Goal: Information Seeking & Learning: Learn about a topic

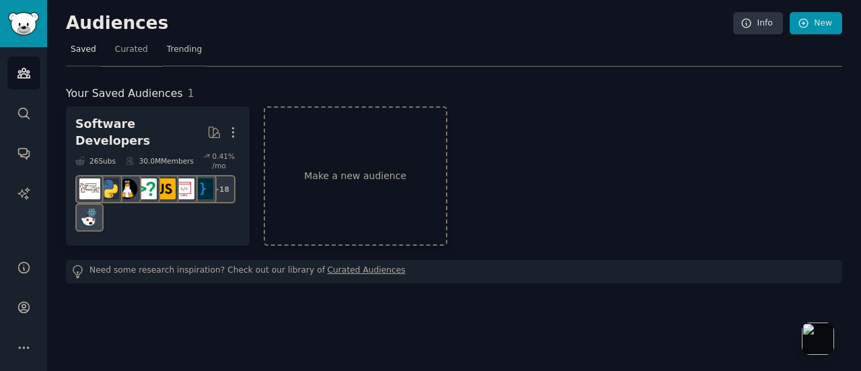
click at [192, 50] on span "Trending" at bounding box center [184, 50] width 35 height 12
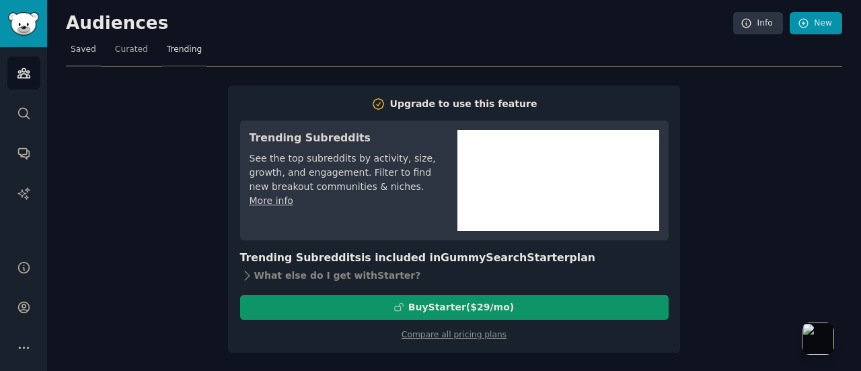
click at [81, 48] on span "Saved" at bounding box center [84, 50] width 26 height 12
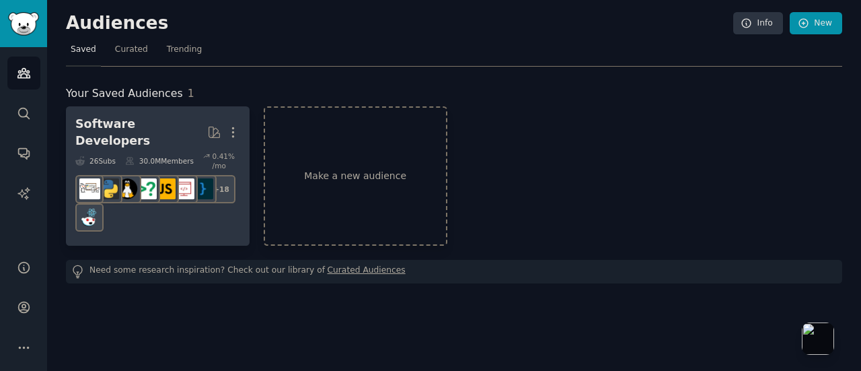
click at [180, 130] on div "Software Developers" at bounding box center [141, 132] width 132 height 33
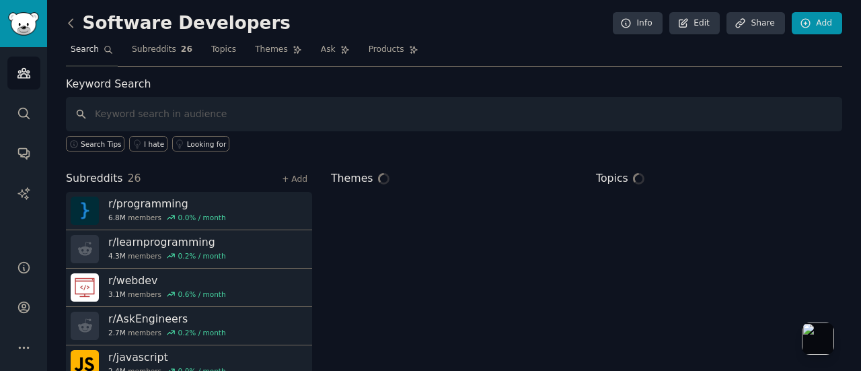
scroll to position [67, 0]
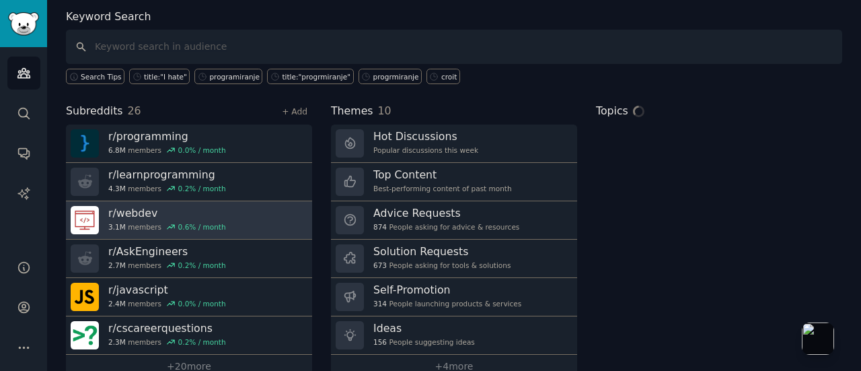
click at [144, 206] on h3 "r/ webdev" at bounding box center [167, 213] width 118 height 14
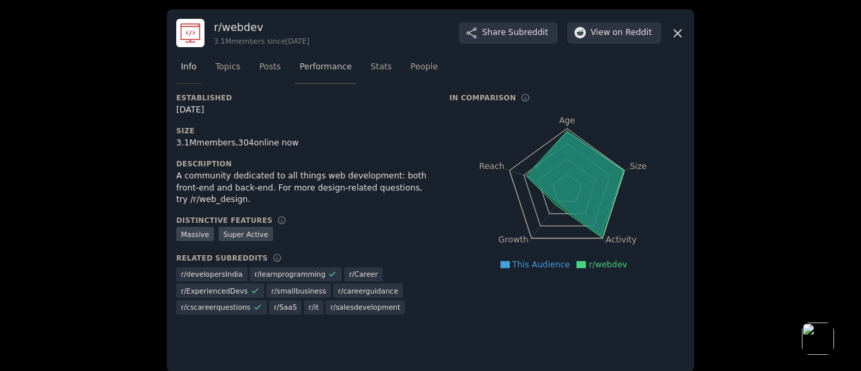
click at [326, 59] on link "Performance" at bounding box center [326, 71] width 62 height 28
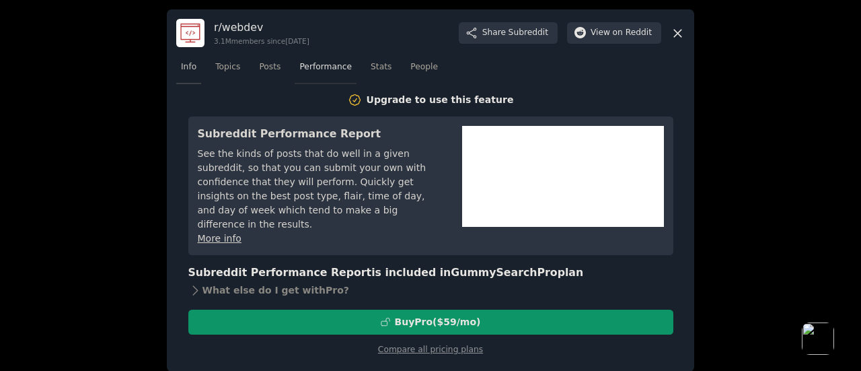
click at [176, 73] on link "Info" at bounding box center [188, 71] width 25 height 28
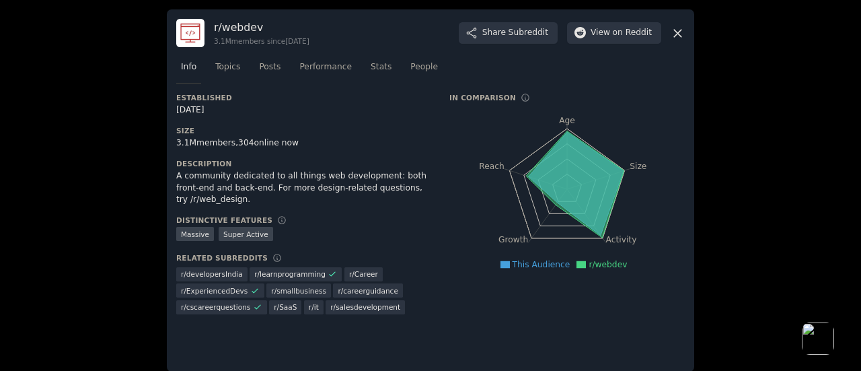
click at [239, 63] on nav "Info Topics Posts Performance Stats People" at bounding box center [430, 71] width 509 height 28
click at [233, 65] on span "Topics" at bounding box center [227, 67] width 25 height 12
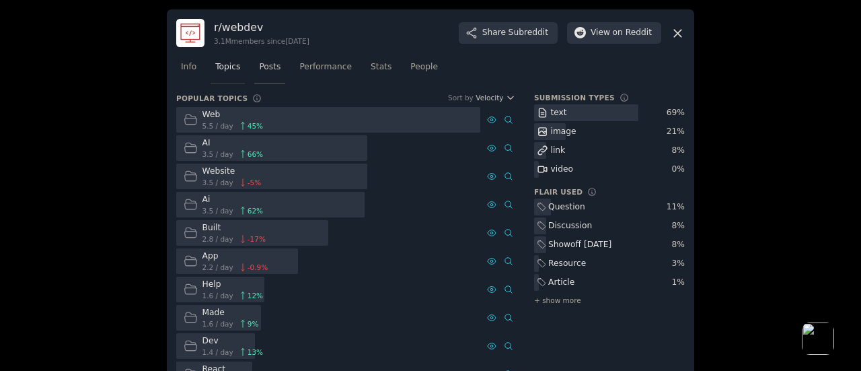
click at [254, 79] on link "Posts" at bounding box center [269, 71] width 31 height 28
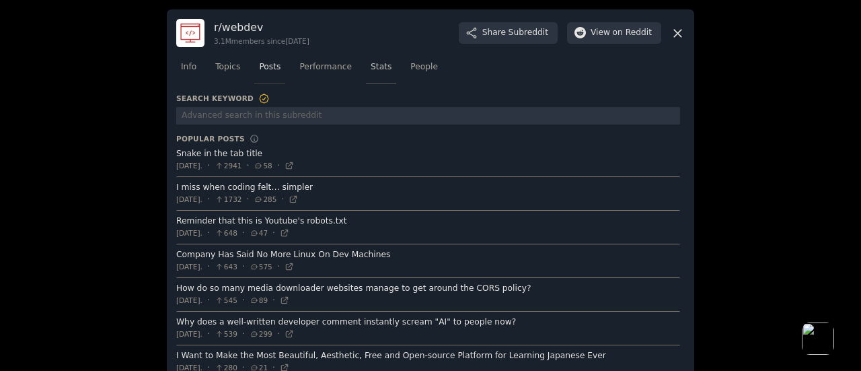
click at [371, 69] on span "Stats" at bounding box center [381, 67] width 21 height 12
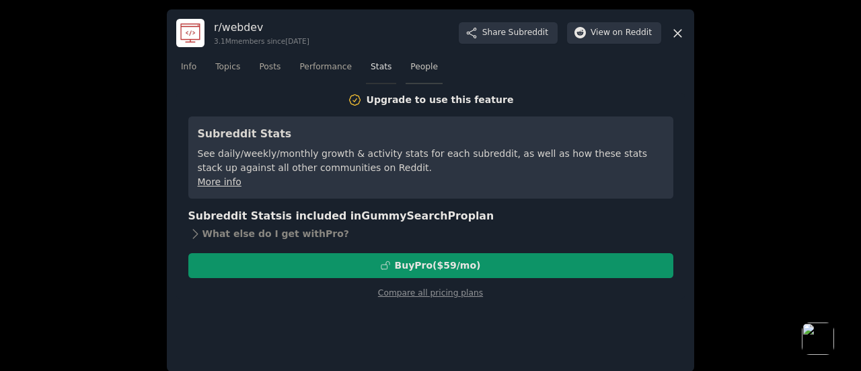
click at [410, 72] on span "People" at bounding box center [424, 67] width 28 height 12
click at [336, 67] on span "Performance" at bounding box center [325, 67] width 52 height 12
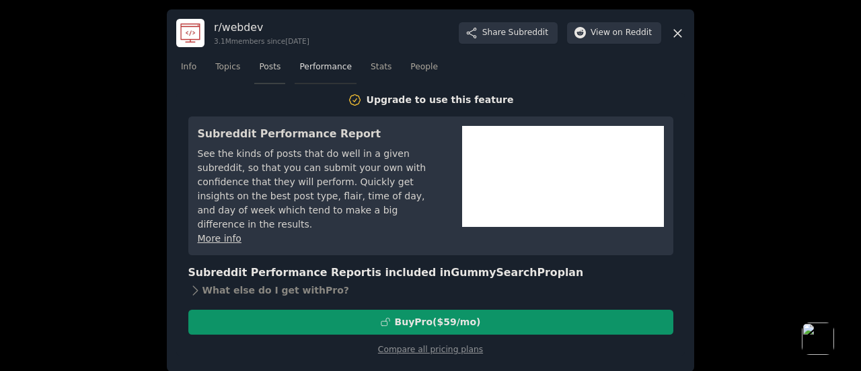
click at [254, 63] on link "Posts" at bounding box center [269, 71] width 31 height 28
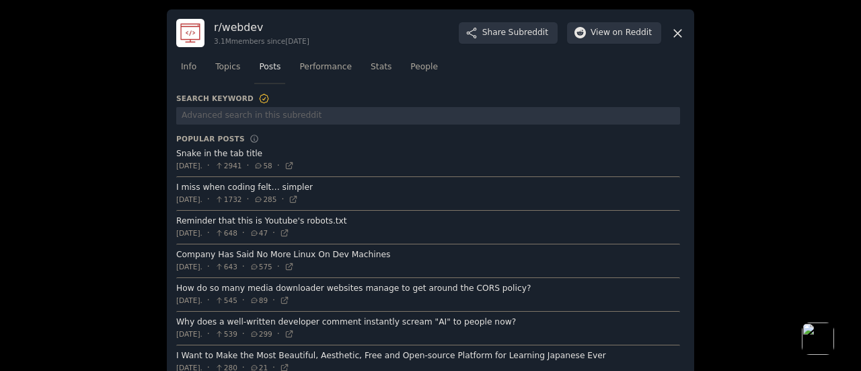
scroll to position [43, 0]
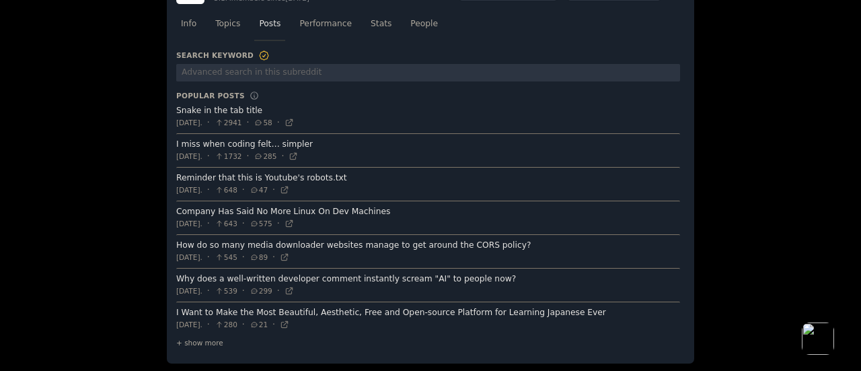
click at [297, 172] on span at bounding box center [428, 184] width 504 height 33
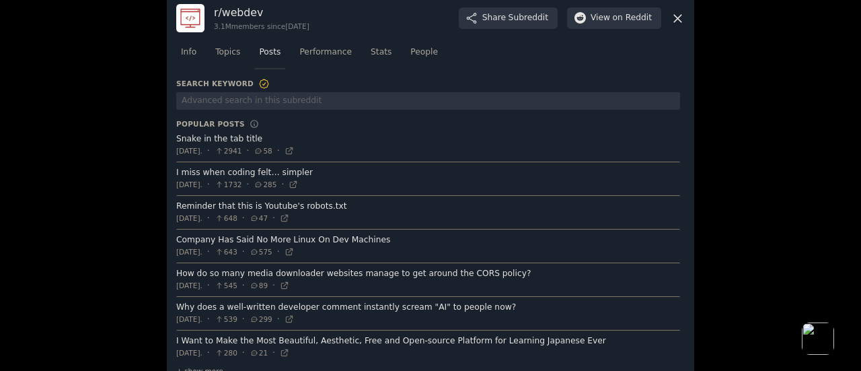
scroll to position [0, 0]
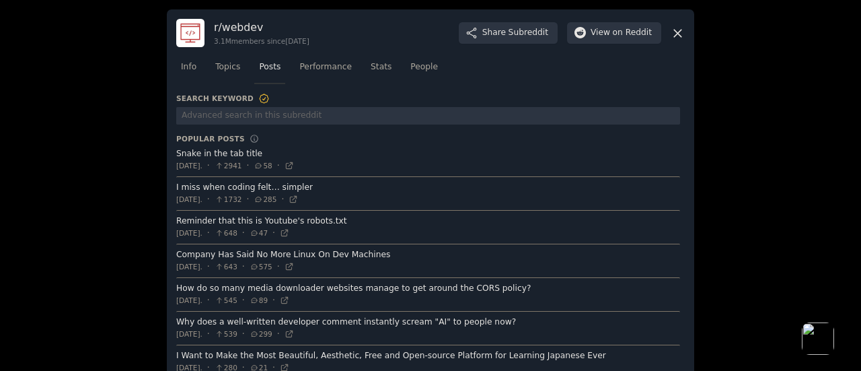
click at [678, 25] on div "r/ webdev 3.1M members since [DATE] Share Subreddit View on Reddit" at bounding box center [430, 33] width 509 height 28
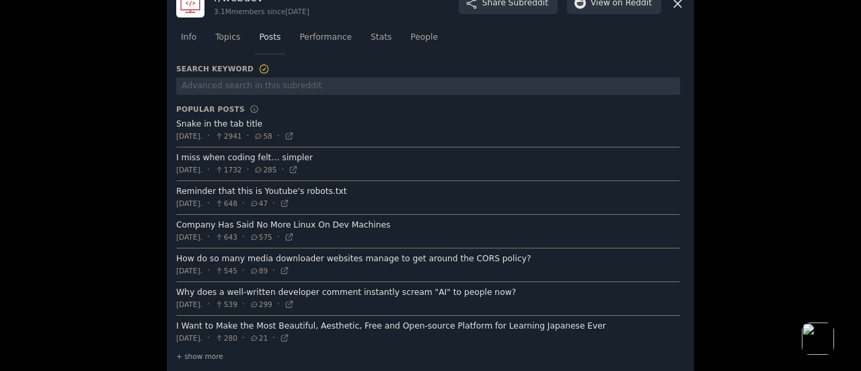
scroll to position [43, 0]
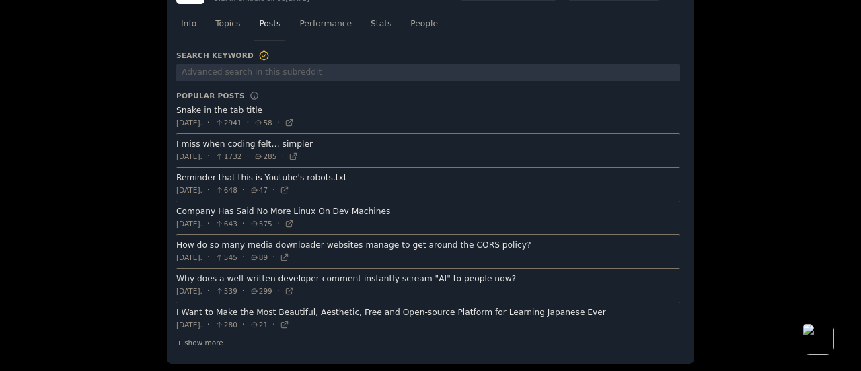
click at [258, 137] on span at bounding box center [428, 150] width 504 height 33
click at [298, 157] on icon at bounding box center [293, 155] width 9 height 9
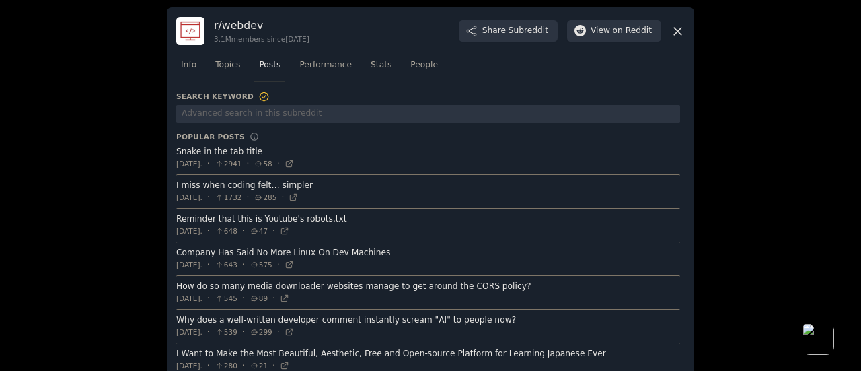
scroll to position [0, 0]
click at [295, 77] on link "Performance" at bounding box center [326, 71] width 62 height 28
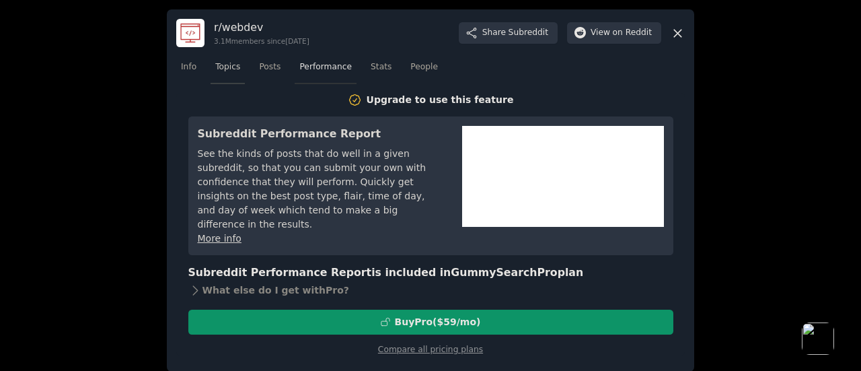
click at [215, 68] on span "Topics" at bounding box center [227, 67] width 25 height 12
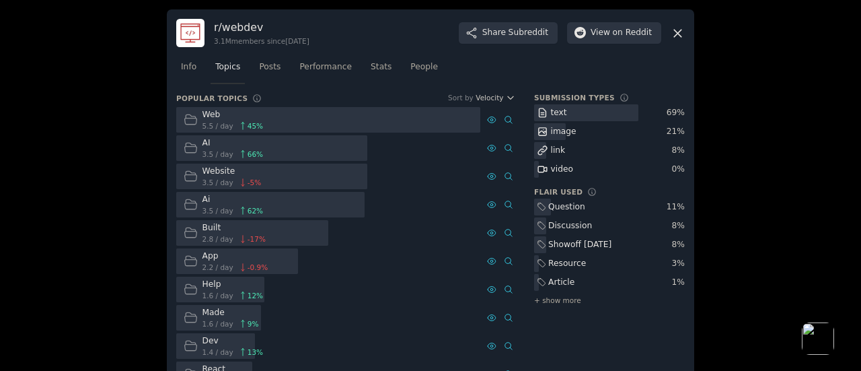
click at [711, 100] on div at bounding box center [430, 185] width 861 height 371
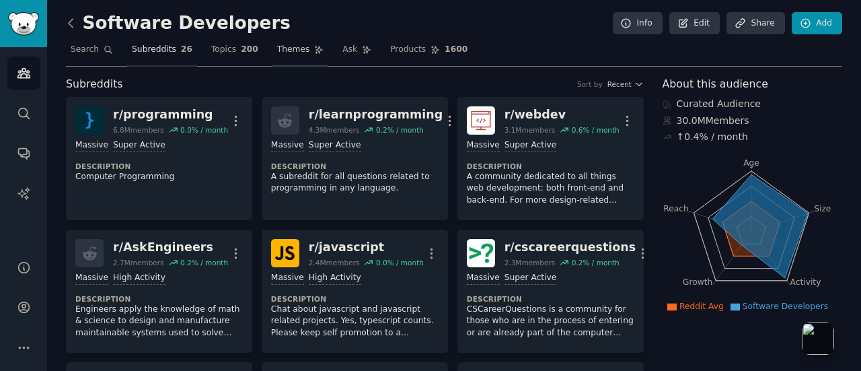
click at [289, 45] on span "Themes" at bounding box center [293, 50] width 33 height 12
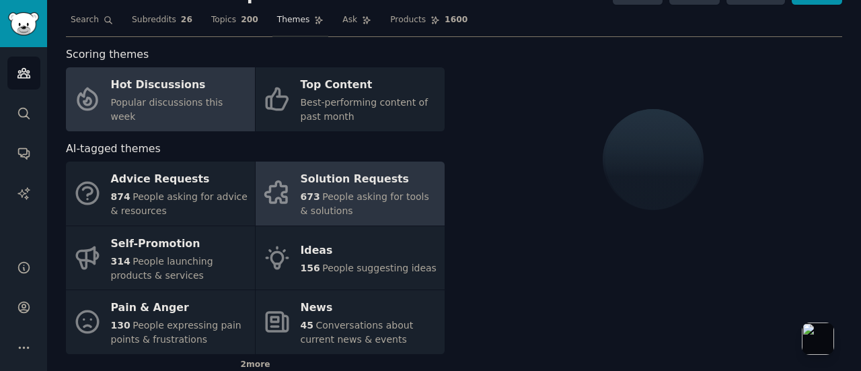
scroll to position [67, 0]
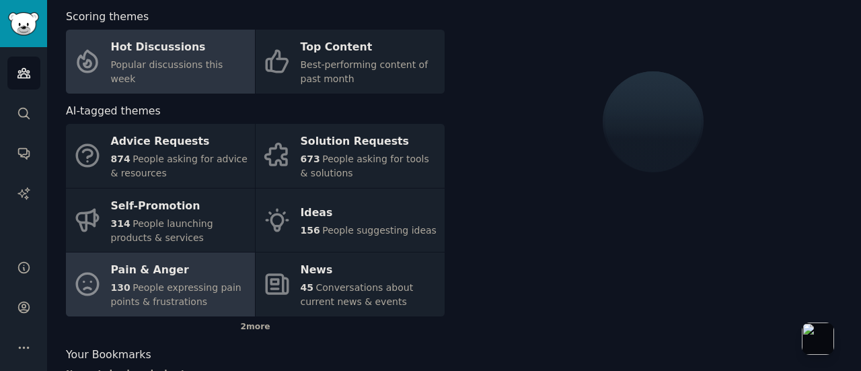
click at [221, 283] on span "People expressing pain points & frustrations" at bounding box center [176, 294] width 131 height 25
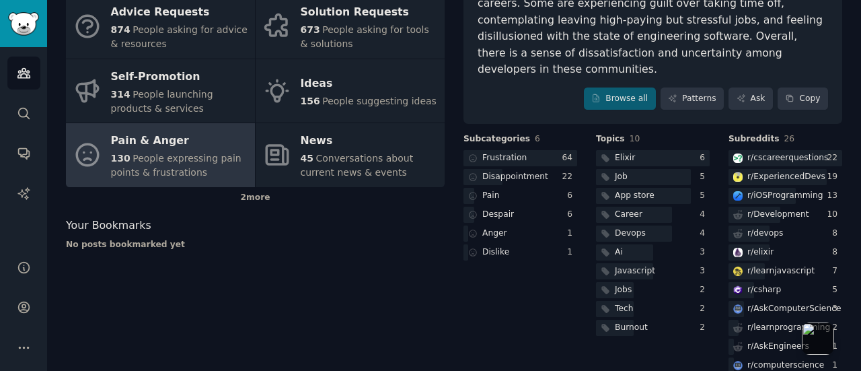
scroll to position [86, 0]
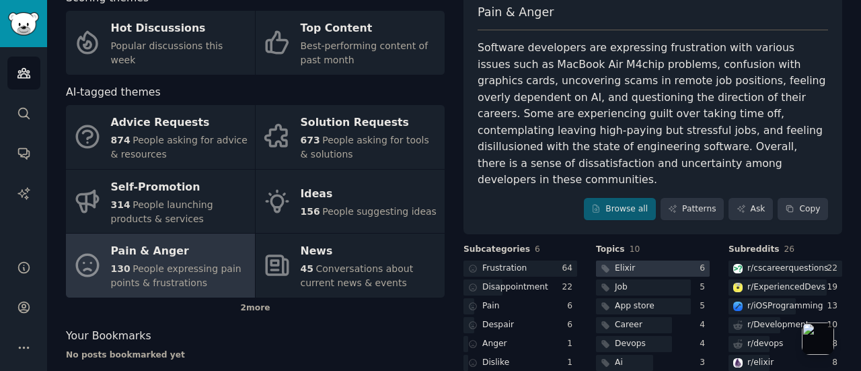
click at [639, 260] on div at bounding box center [653, 268] width 114 height 17
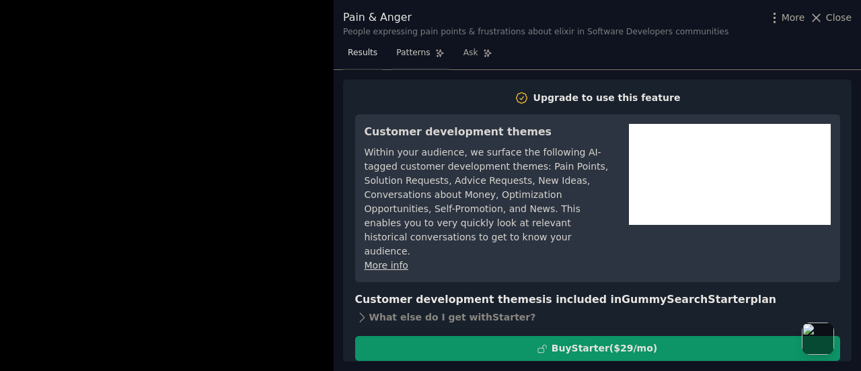
click at [413, 55] on span "Patterns" at bounding box center [413, 53] width 34 height 12
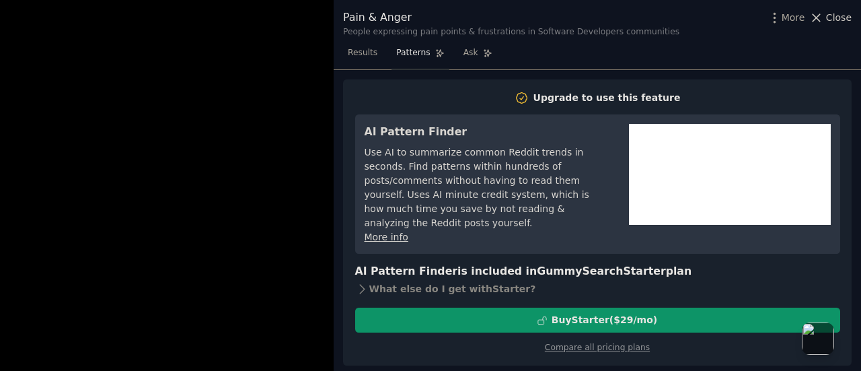
click at [837, 18] on span "Close" at bounding box center [839, 18] width 26 height 14
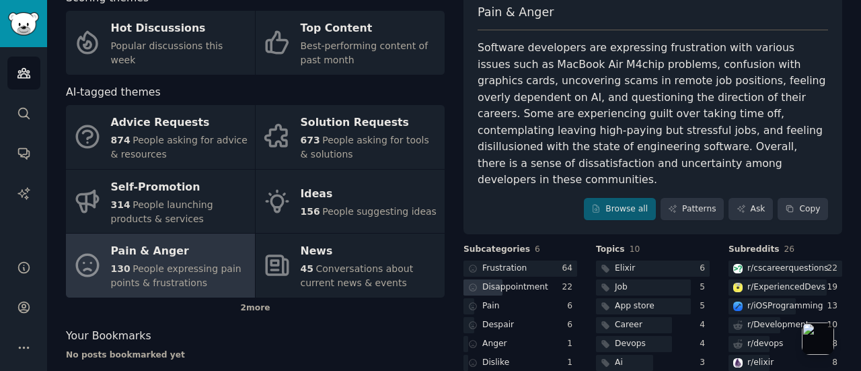
click at [522, 281] on div "Disappointment" at bounding box center [515, 287] width 66 height 12
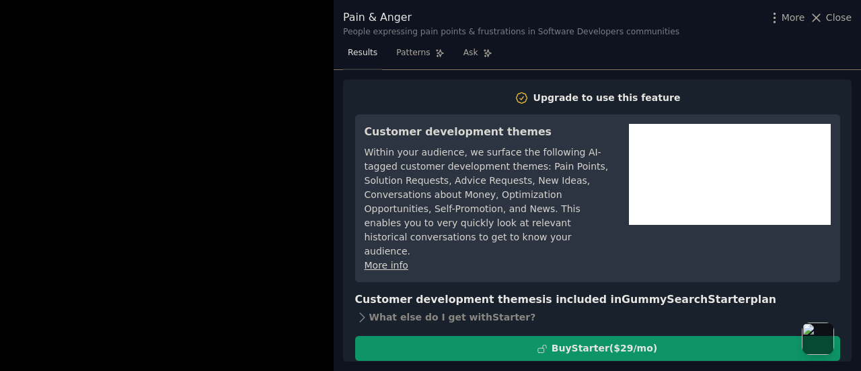
scroll to position [17, 0]
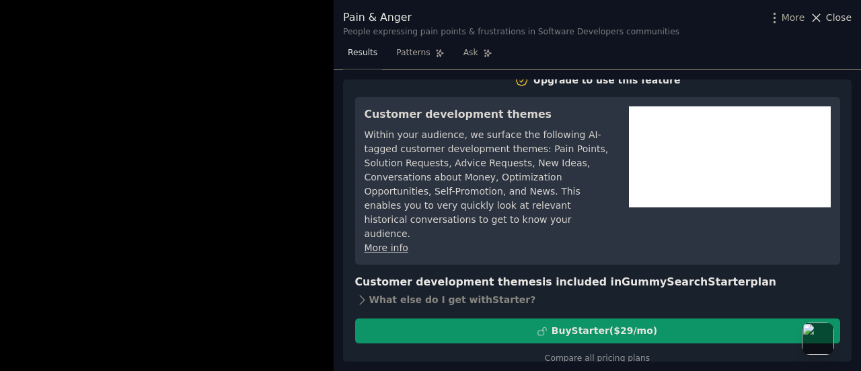
click at [837, 19] on span "Close" at bounding box center [839, 18] width 26 height 14
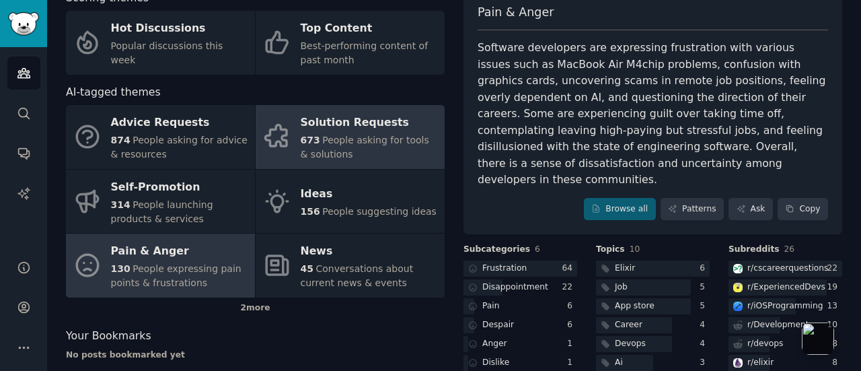
click at [287, 158] on link "Solution Requests 673 People asking for tools & solutions" at bounding box center [350, 137] width 189 height 64
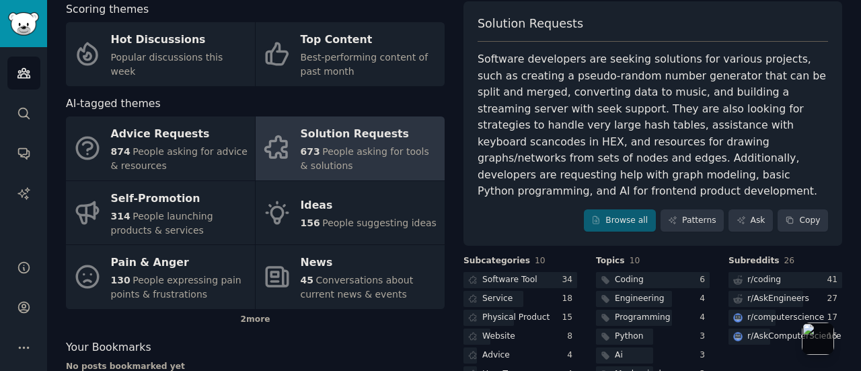
scroll to position [153, 0]
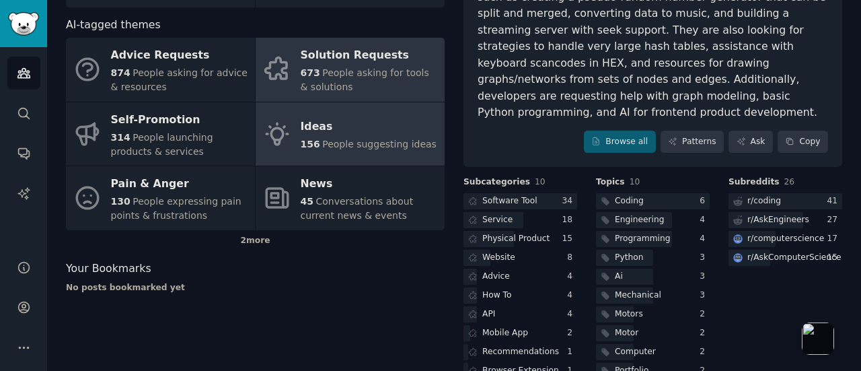
click at [354, 121] on div "Ideas" at bounding box center [369, 127] width 136 height 22
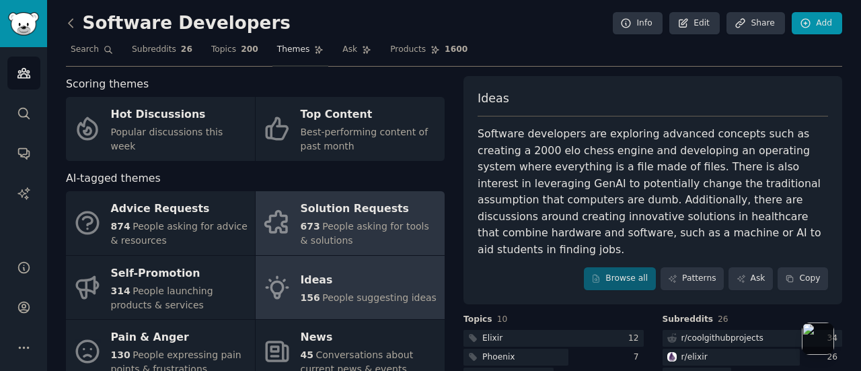
click at [391, 230] on span "People asking for tools & solutions" at bounding box center [365, 233] width 129 height 25
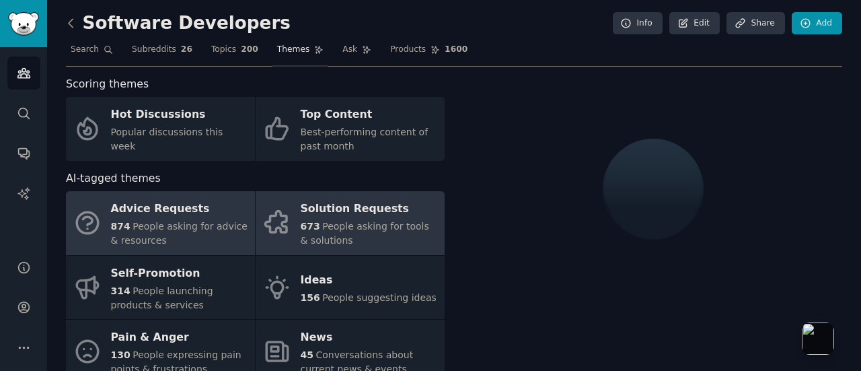
click at [147, 213] on div "Advice Requests" at bounding box center [179, 210] width 137 height 22
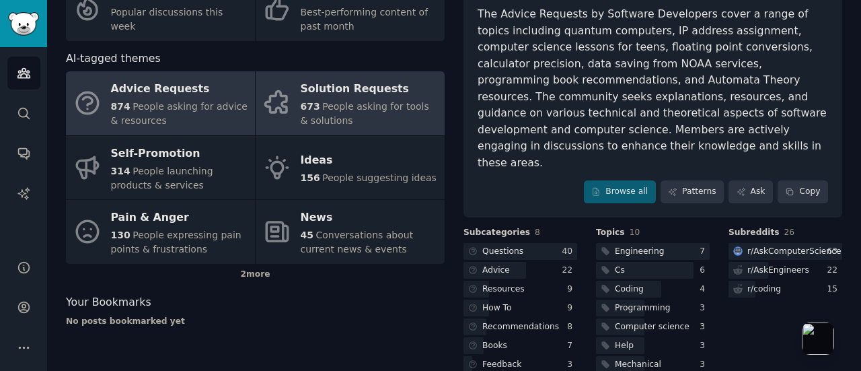
scroll to position [181, 0]
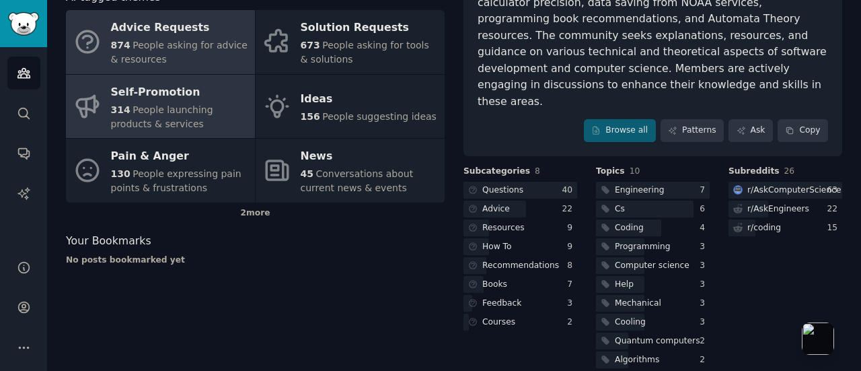
click at [110, 114] on link "Self-Promotion 314 People launching products & services" at bounding box center [160, 107] width 189 height 64
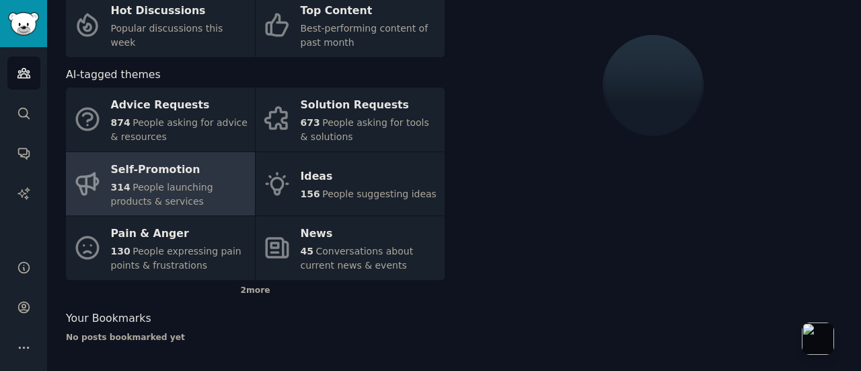
scroll to position [36, 0]
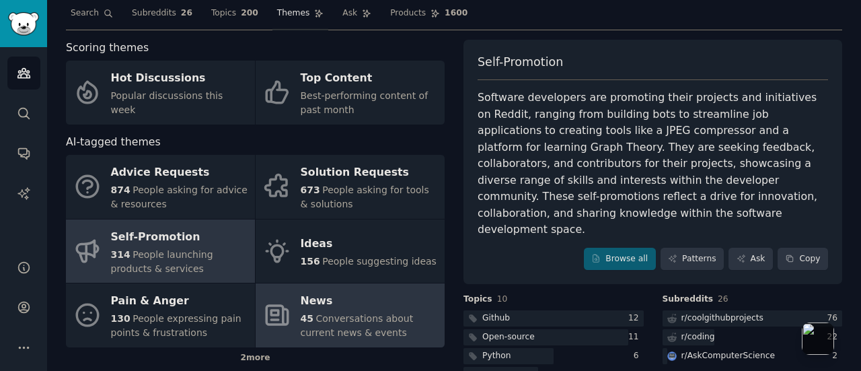
click at [277, 298] on link "News 45 Conversations about current news & events" at bounding box center [350, 315] width 189 height 64
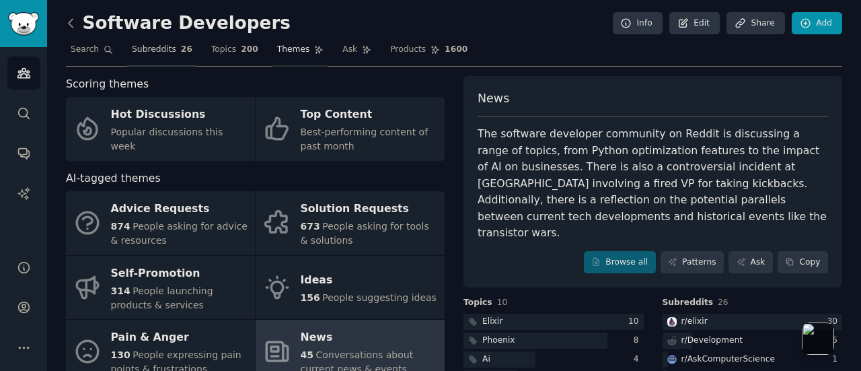
click at [181, 50] on span "26" at bounding box center [186, 50] width 11 height 12
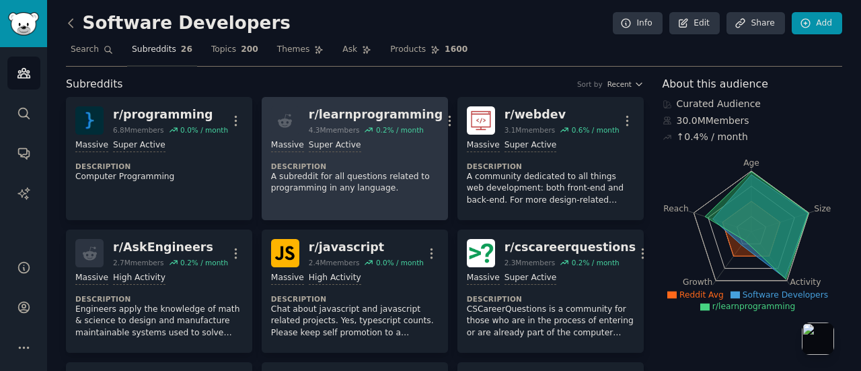
click at [351, 115] on div "r/ learnprogramming" at bounding box center [376, 114] width 134 height 17
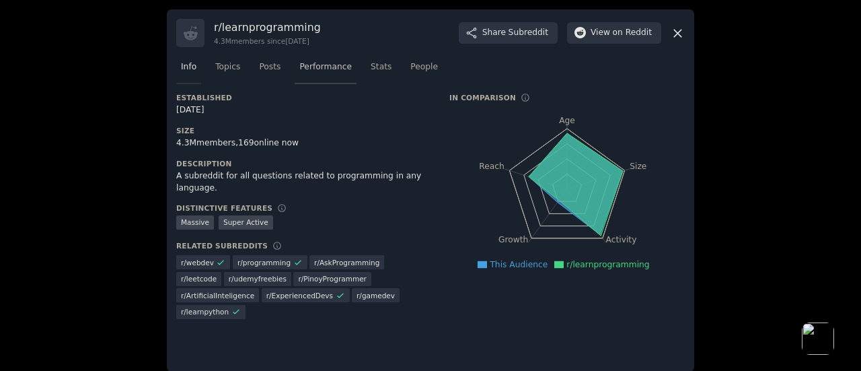
click at [307, 71] on span "Performance" at bounding box center [325, 67] width 52 height 12
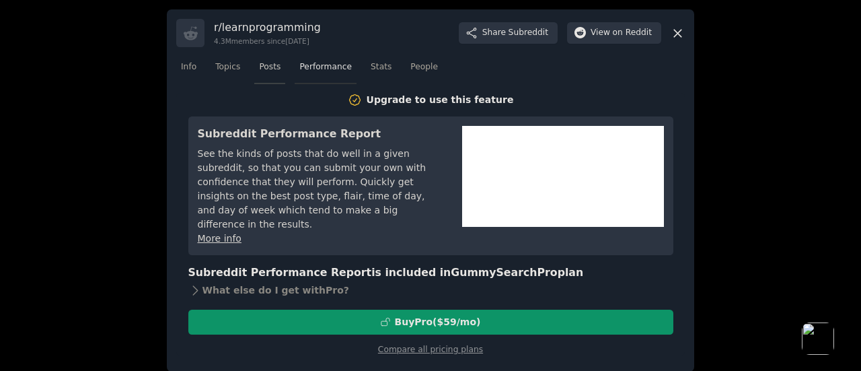
click at [259, 67] on span "Posts" at bounding box center [270, 67] width 22 height 12
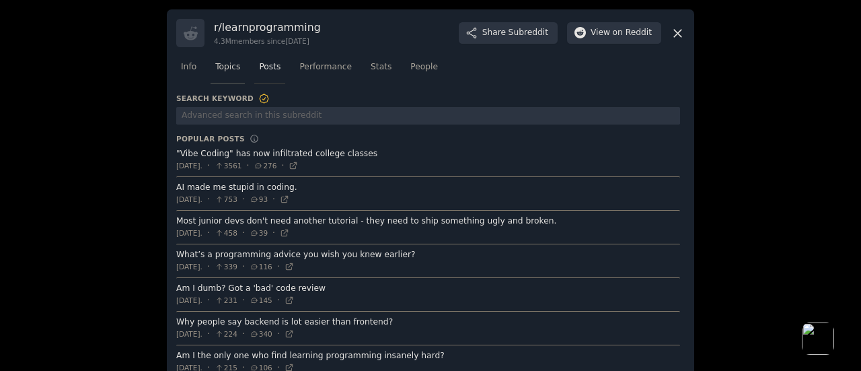
click at [232, 71] on span "Topics" at bounding box center [227, 67] width 25 height 12
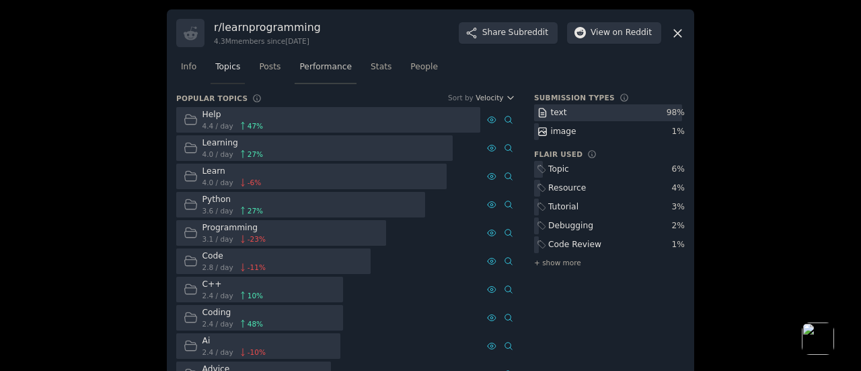
click at [312, 64] on span "Performance" at bounding box center [325, 67] width 52 height 12
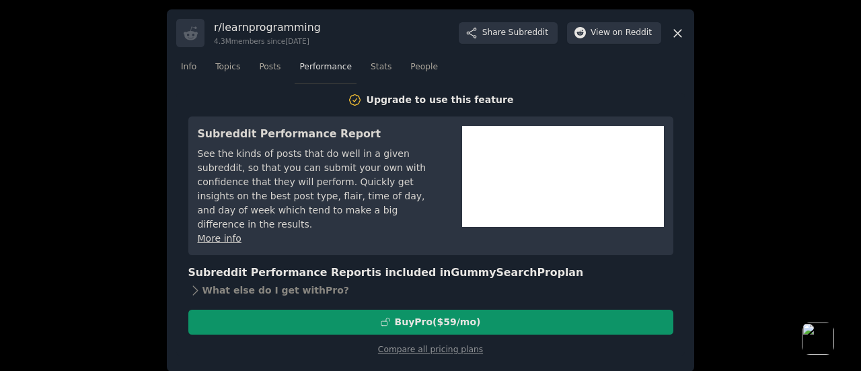
click at [217, 233] on link "More info" at bounding box center [220, 238] width 44 height 11
click at [188, 283] on icon at bounding box center [195, 290] width 14 height 14
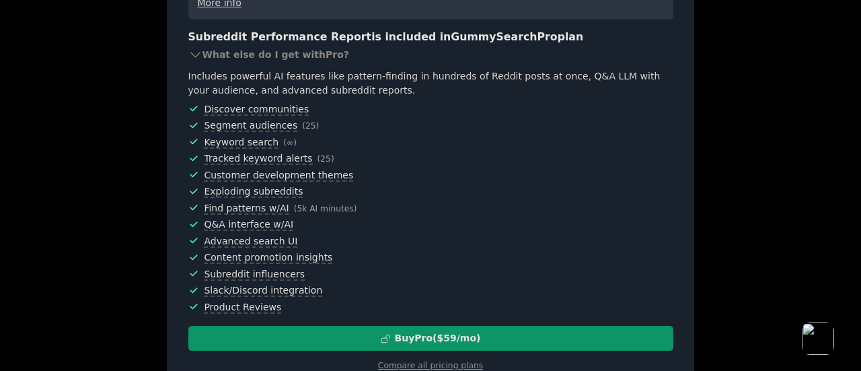
scroll to position [240, 0]
